Goal: Transaction & Acquisition: Purchase product/service

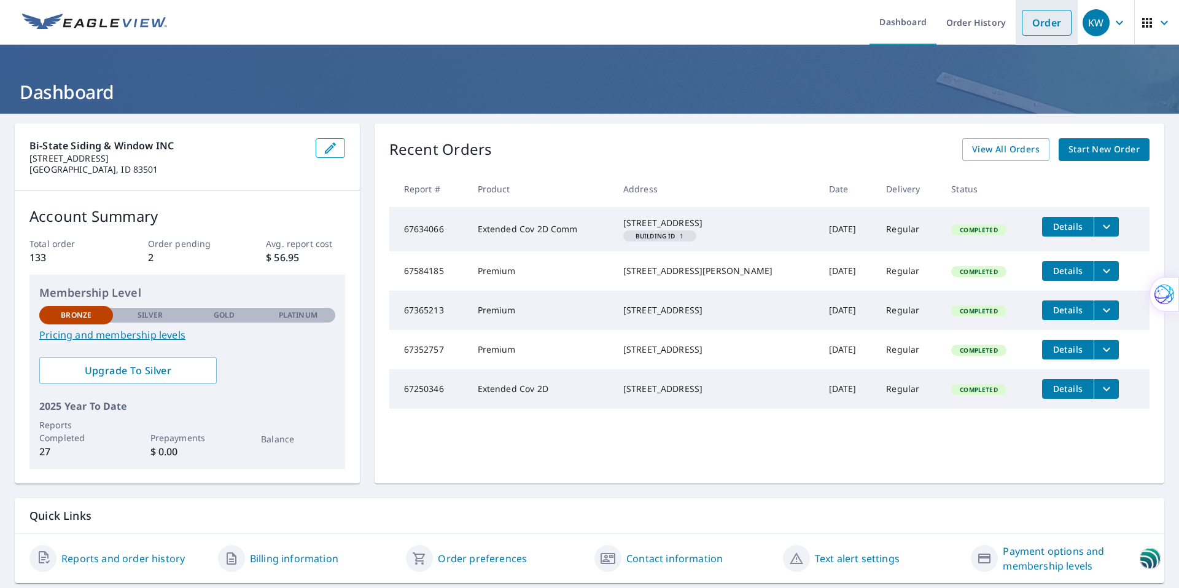
click at [1031, 25] on link "Order" at bounding box center [1047, 23] width 50 height 26
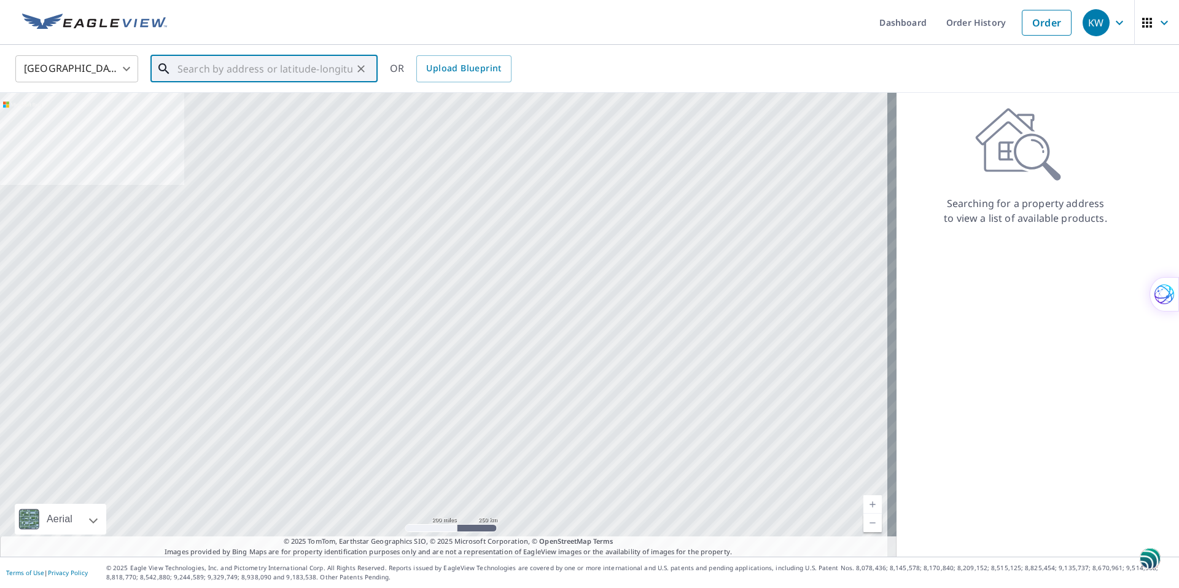
click at [193, 69] on input "text" at bounding box center [265, 69] width 175 height 34
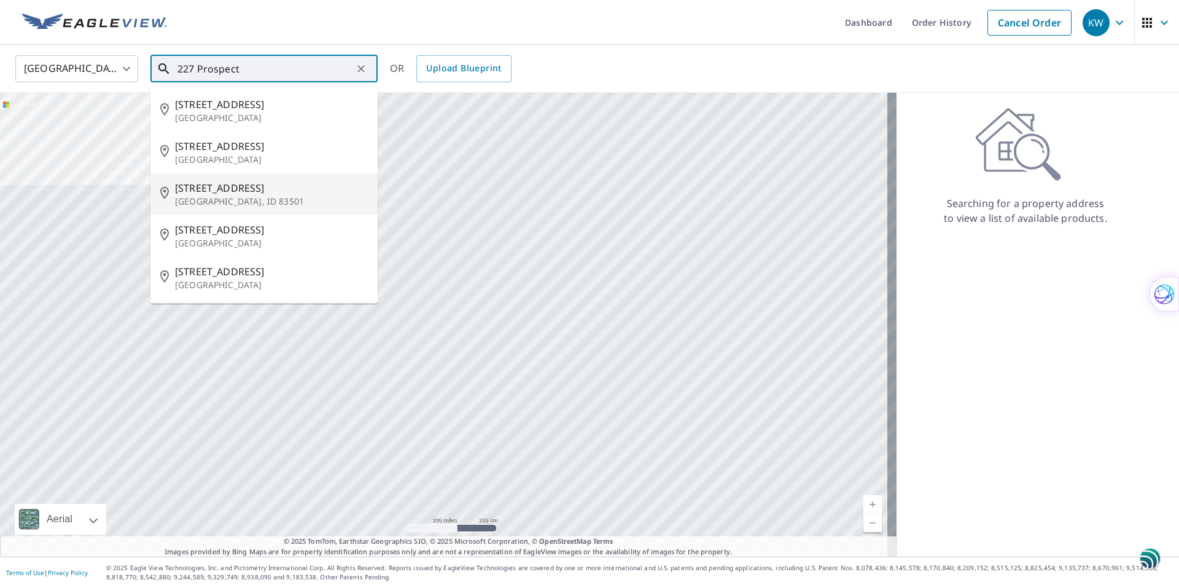
click at [210, 192] on span "[STREET_ADDRESS]" at bounding box center [271, 188] width 193 height 15
type input "[STREET_ADDRESS]"
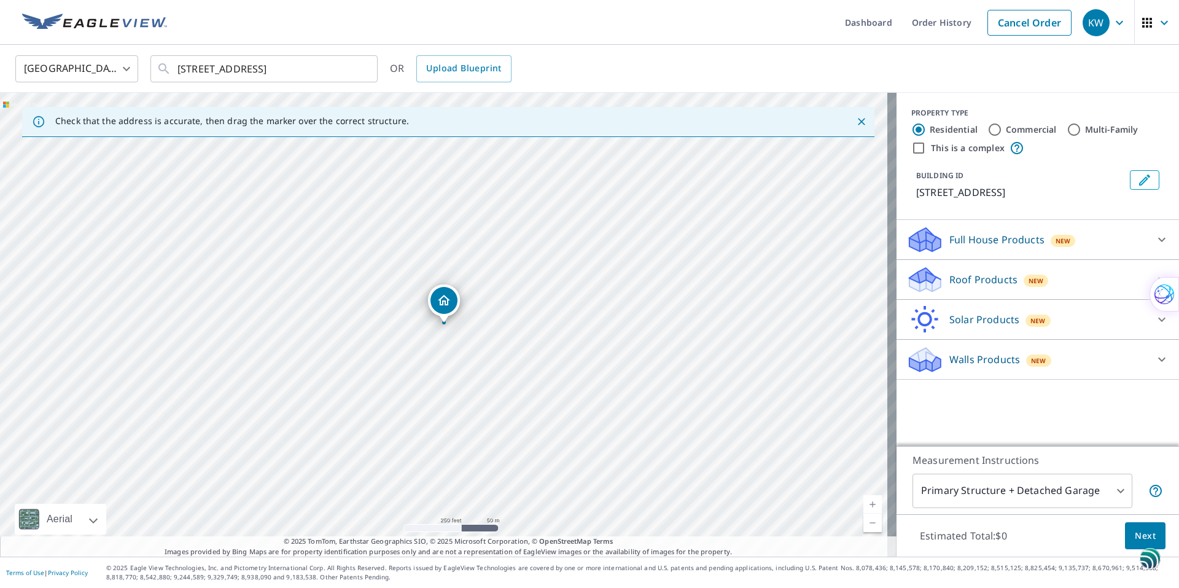
click at [445, 326] on div "[STREET_ADDRESS]" at bounding box center [448, 325] width 897 height 464
click at [442, 324] on div "[STREET_ADDRESS]" at bounding box center [444, 322] width 5 height 5
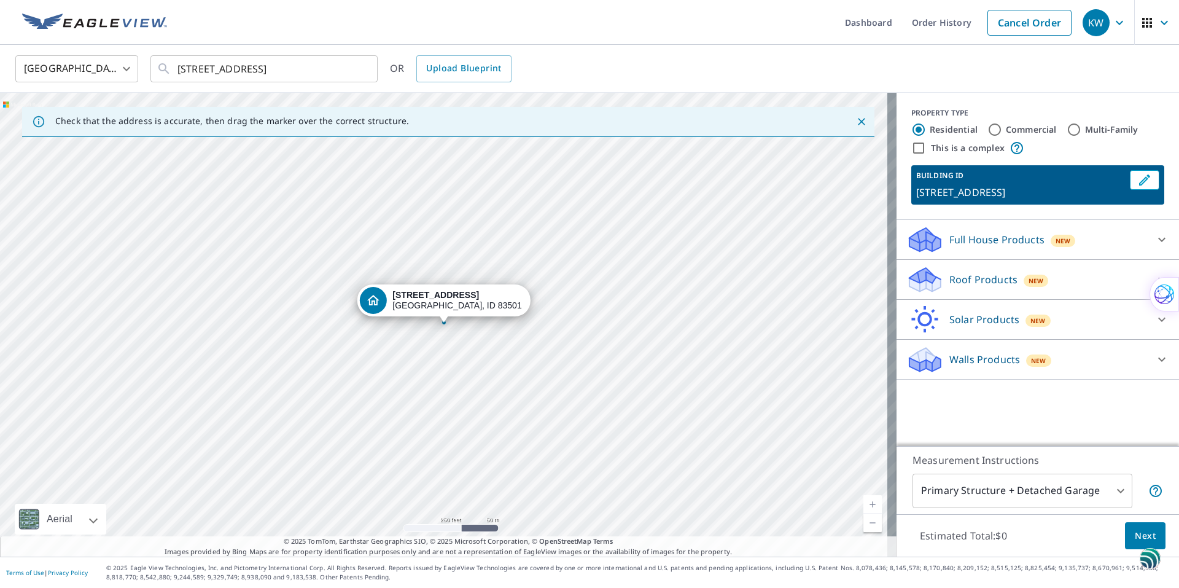
click at [442, 324] on div "[STREET_ADDRESS]" at bounding box center [444, 322] width 5 height 5
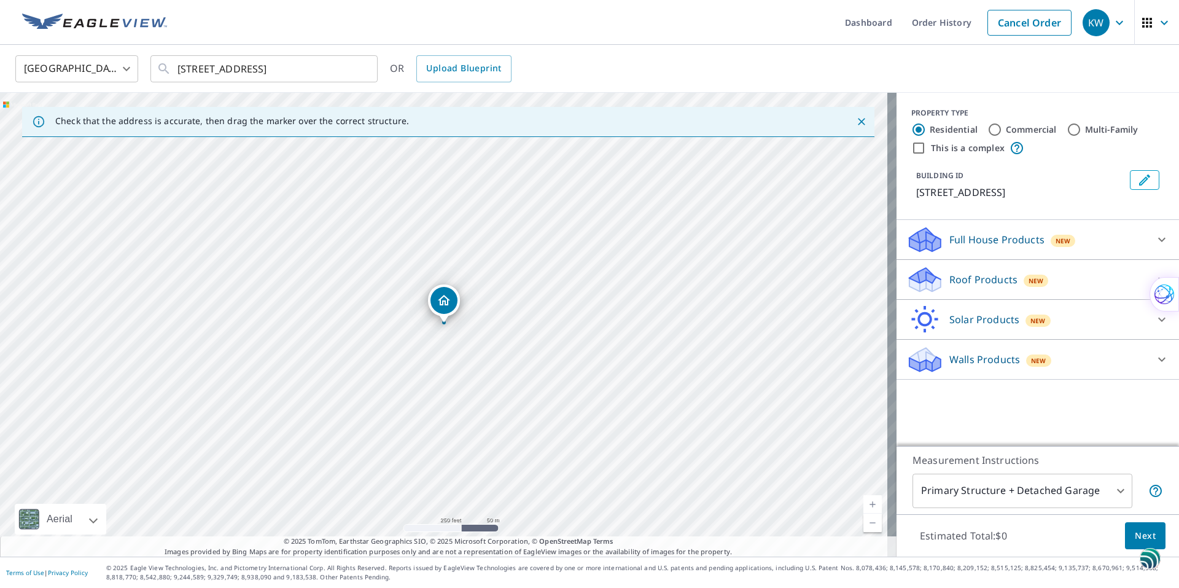
click at [864, 505] on link "Current Level 17, Zoom In" at bounding box center [873, 504] width 18 height 18
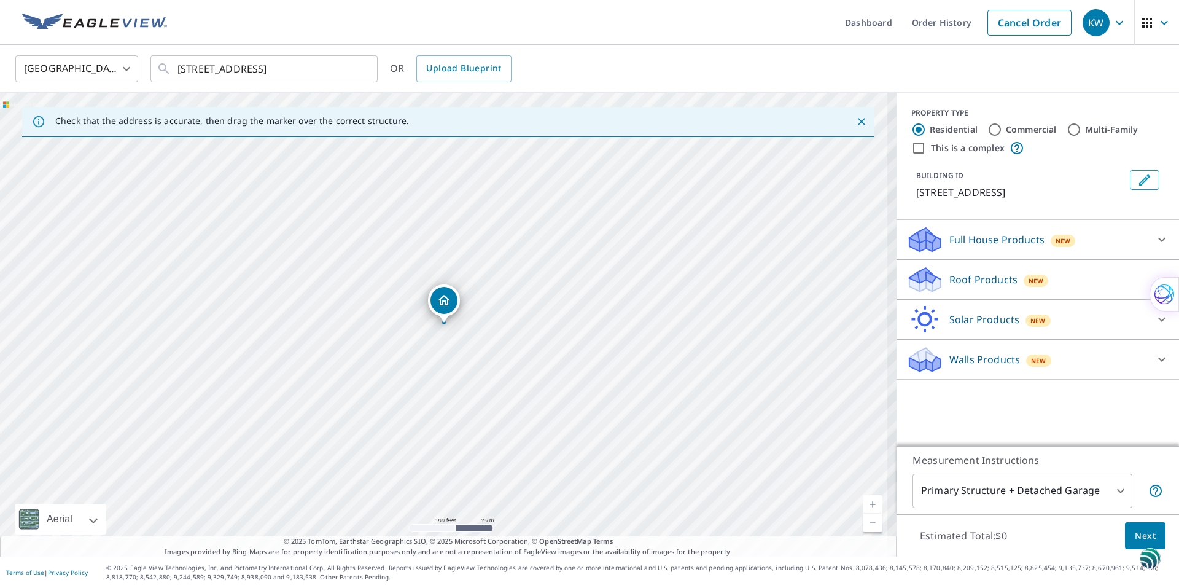
click at [864, 505] on link "Current Level 18, Zoom In" at bounding box center [873, 504] width 18 height 18
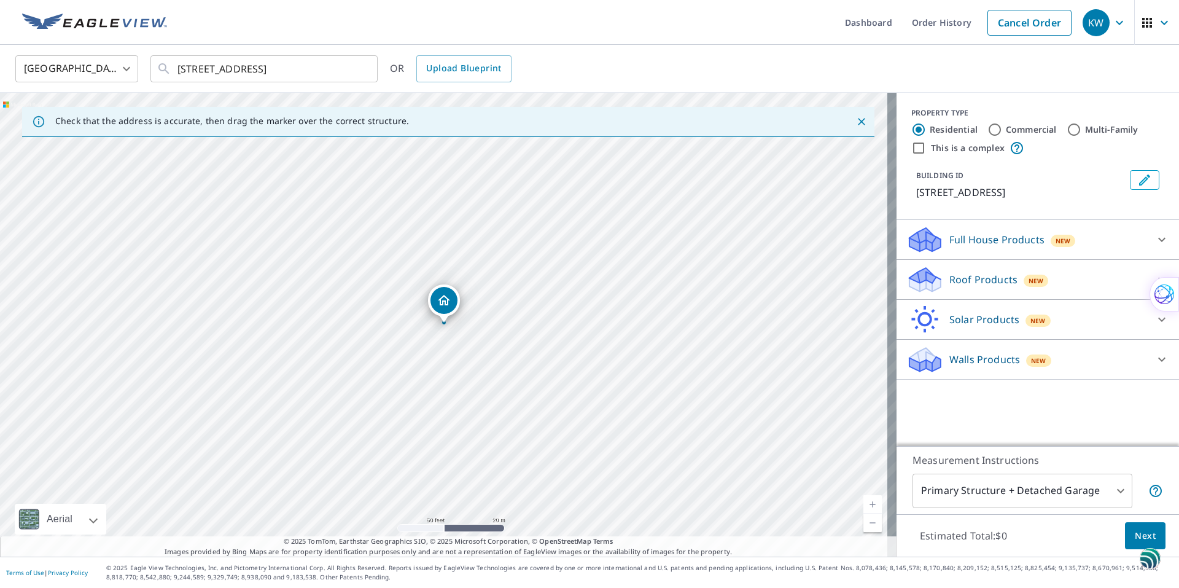
click at [864, 505] on link "Current Level 19, Zoom In" at bounding box center [873, 504] width 18 height 18
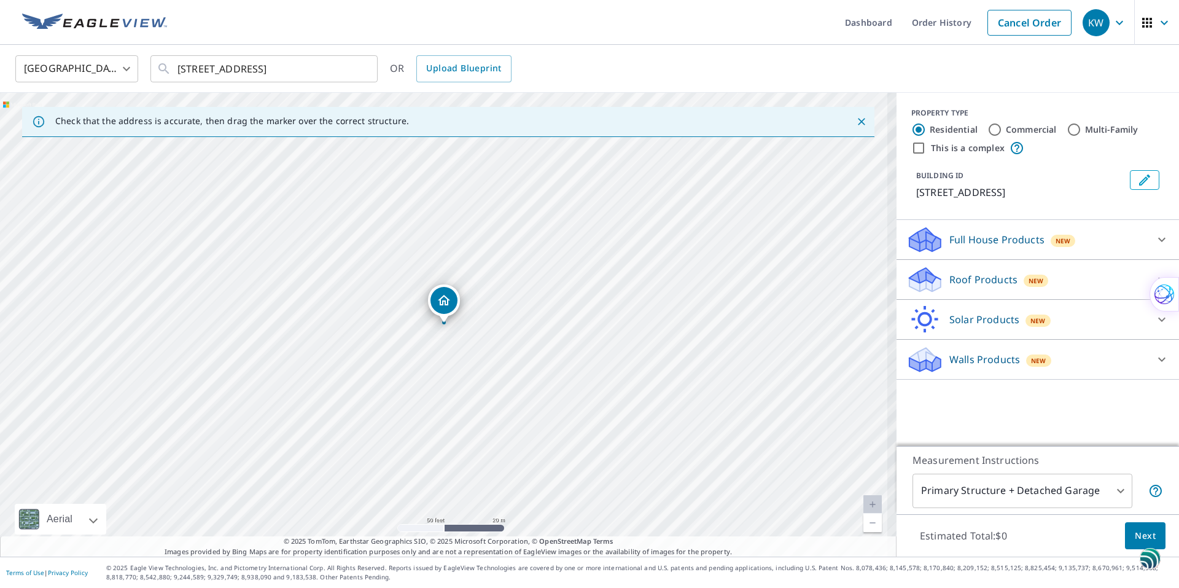
click at [864, 505] on link "Current Level 19, Zoom In Disabled" at bounding box center [873, 504] width 18 height 18
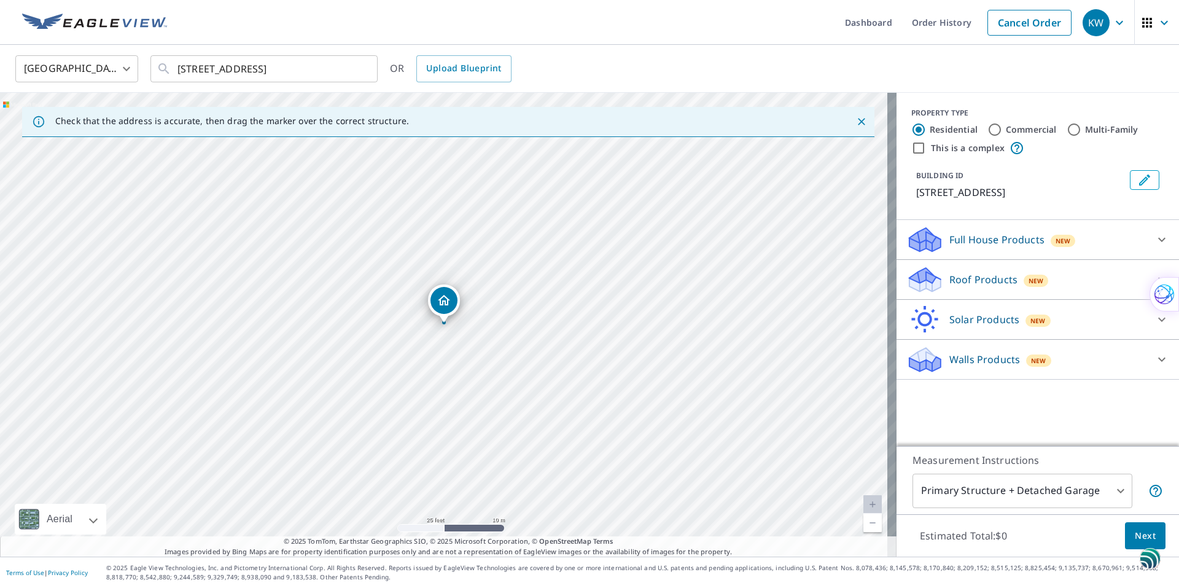
click at [864, 505] on link "Current Level 20, Zoom In Disabled" at bounding box center [873, 504] width 18 height 18
click at [1102, 278] on div "Roof Products New" at bounding box center [1027, 279] width 241 height 29
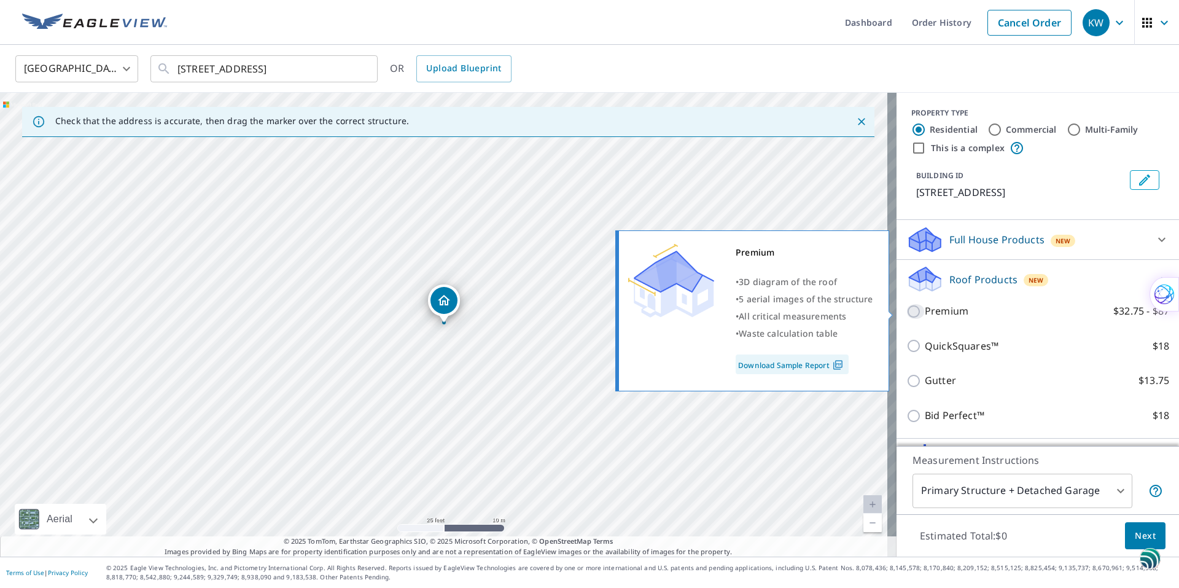
click at [907, 311] on input "Premium $32.75 - $87" at bounding box center [916, 311] width 18 height 15
checkbox input "true"
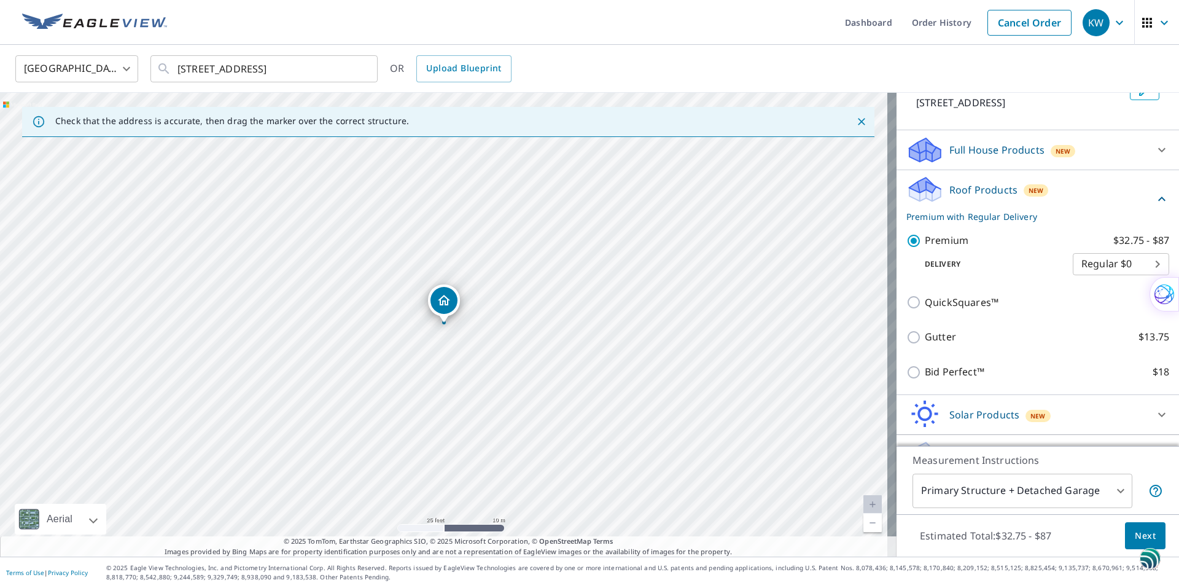
scroll to position [119, 0]
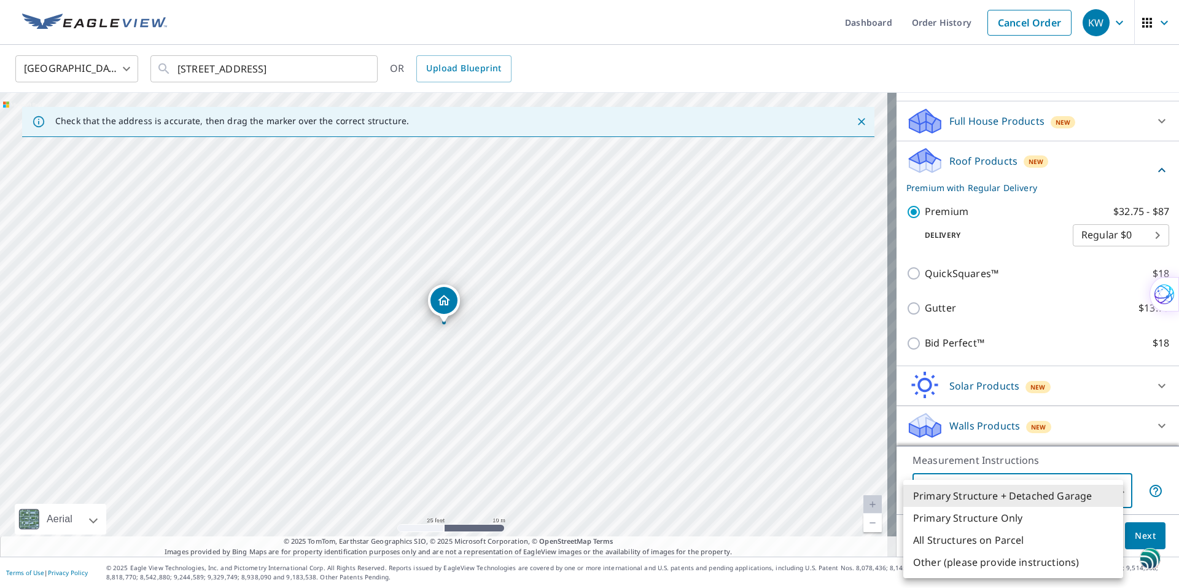
click at [1111, 492] on body "KW KW Dashboard Order History Cancel Order KW [GEOGRAPHIC_DATA] [GEOGRAPHIC_DAT…" at bounding box center [589, 294] width 1179 height 588
click at [1007, 519] on li "Primary Structure Only" at bounding box center [1013, 518] width 220 height 22
type input "2"
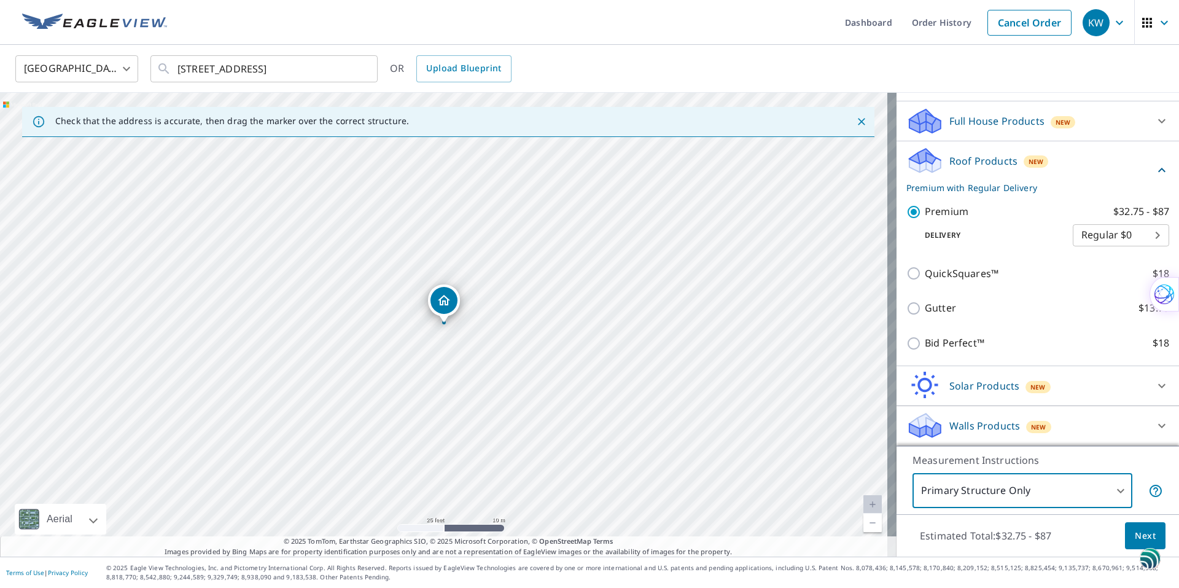
click at [1142, 535] on span "Next" at bounding box center [1145, 535] width 21 height 15
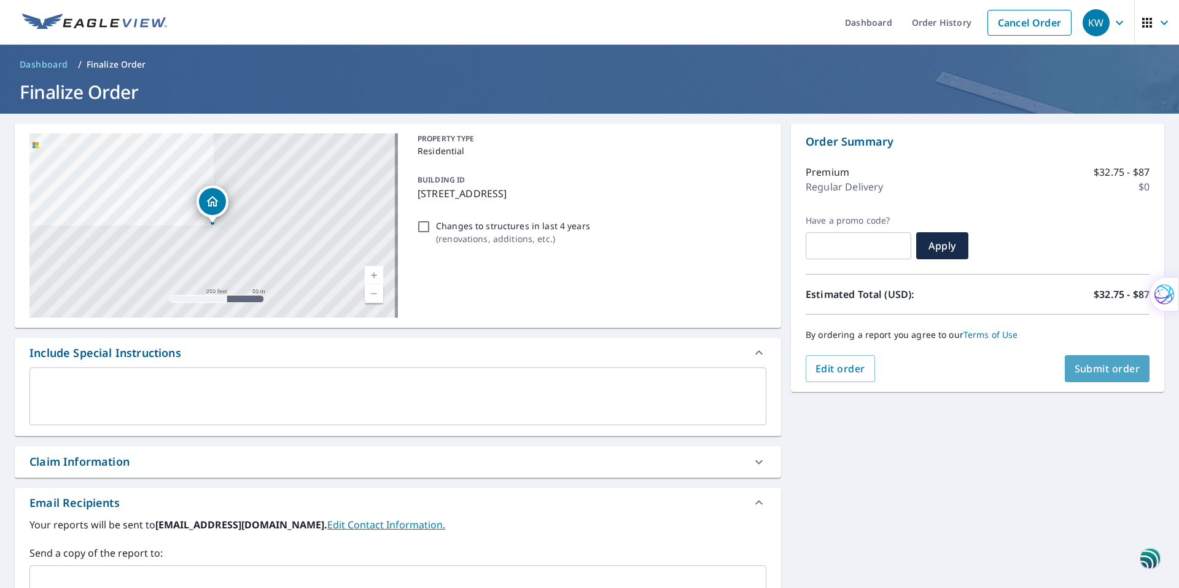
click at [1116, 365] on span "Submit order" at bounding box center [1108, 369] width 66 height 14
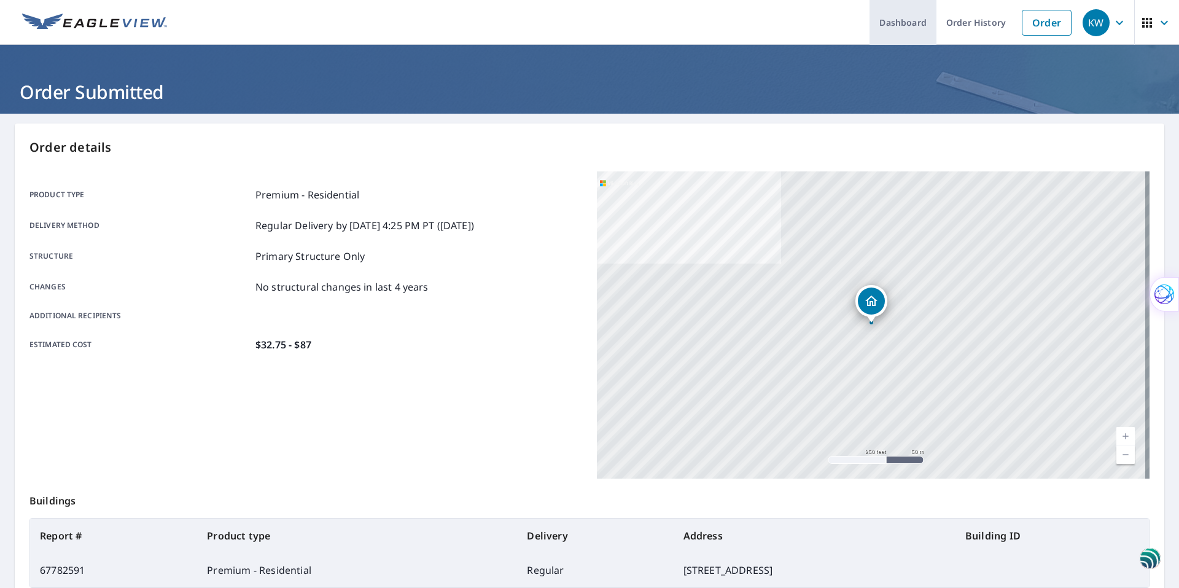
click at [922, 3] on link "Dashboard" at bounding box center [903, 22] width 67 height 45
